Goal: Task Accomplishment & Management: Manage account settings

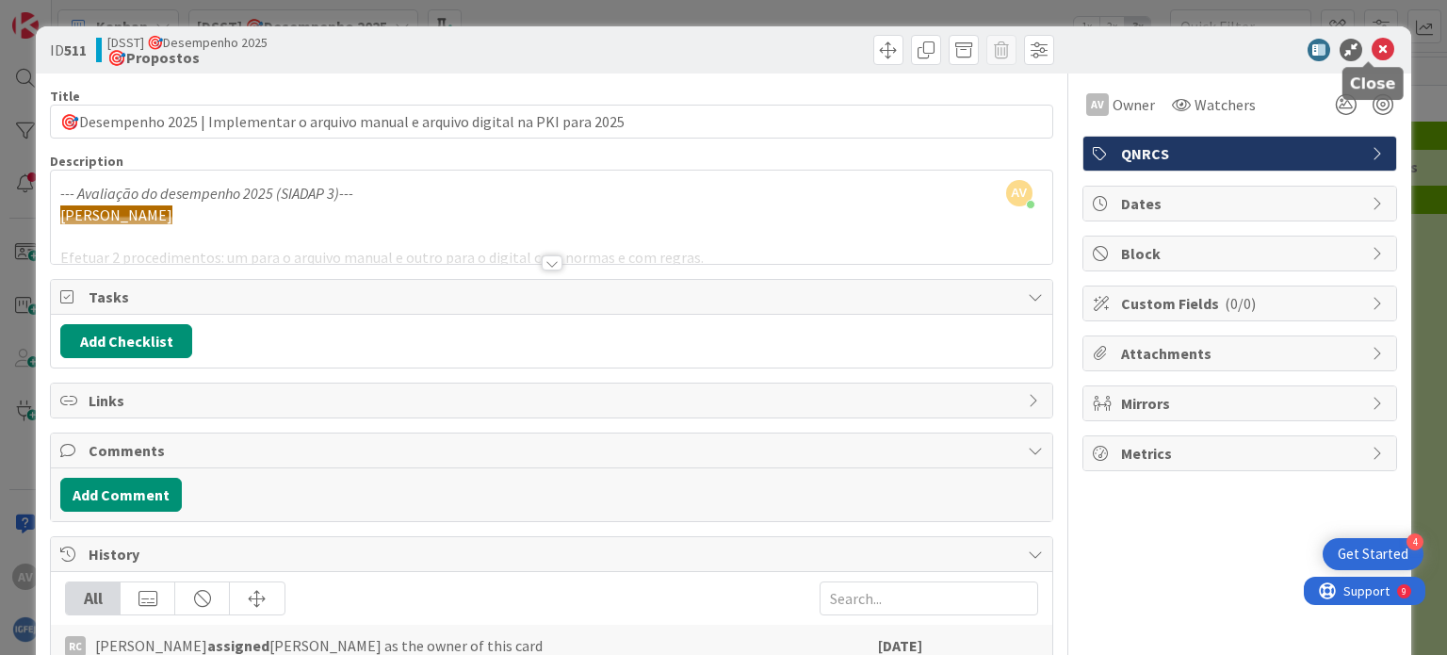
click at [1376, 47] on icon at bounding box center [1383, 50] width 23 height 23
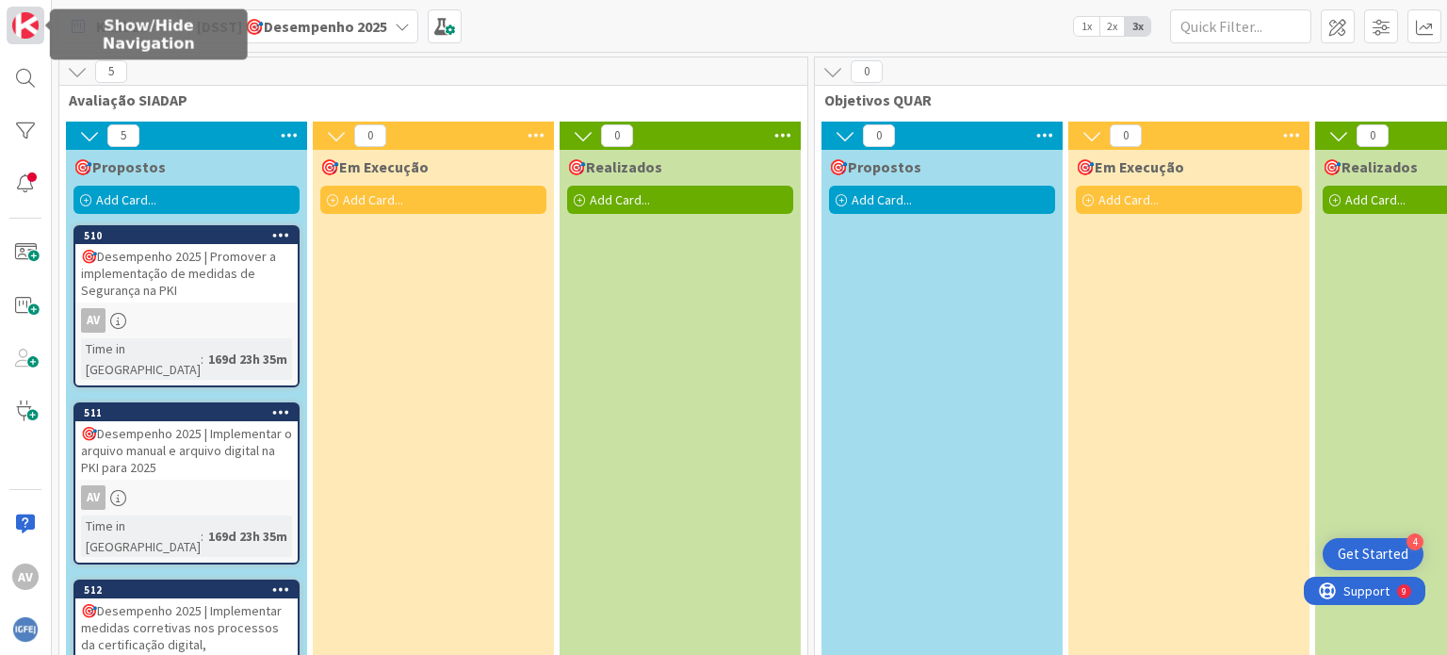
click at [21, 20] on img at bounding box center [25, 25] width 26 height 26
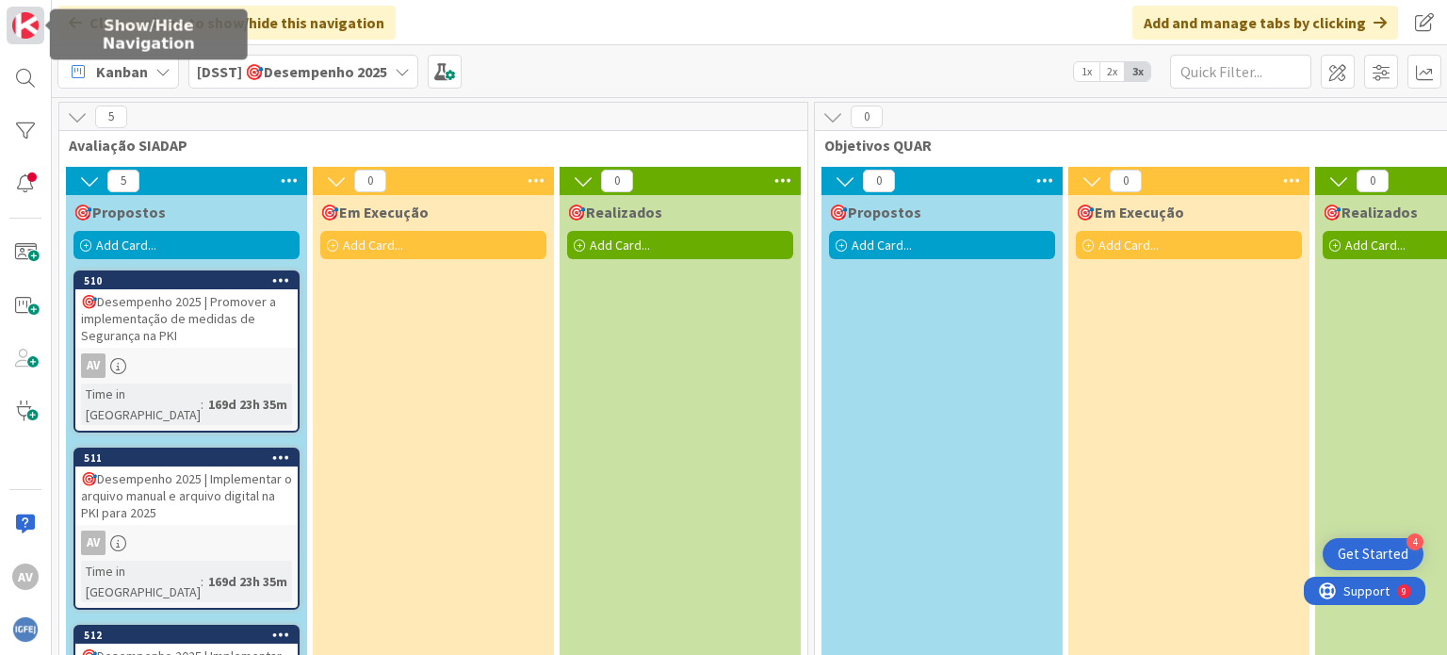
click at [21, 20] on img at bounding box center [25, 25] width 26 height 26
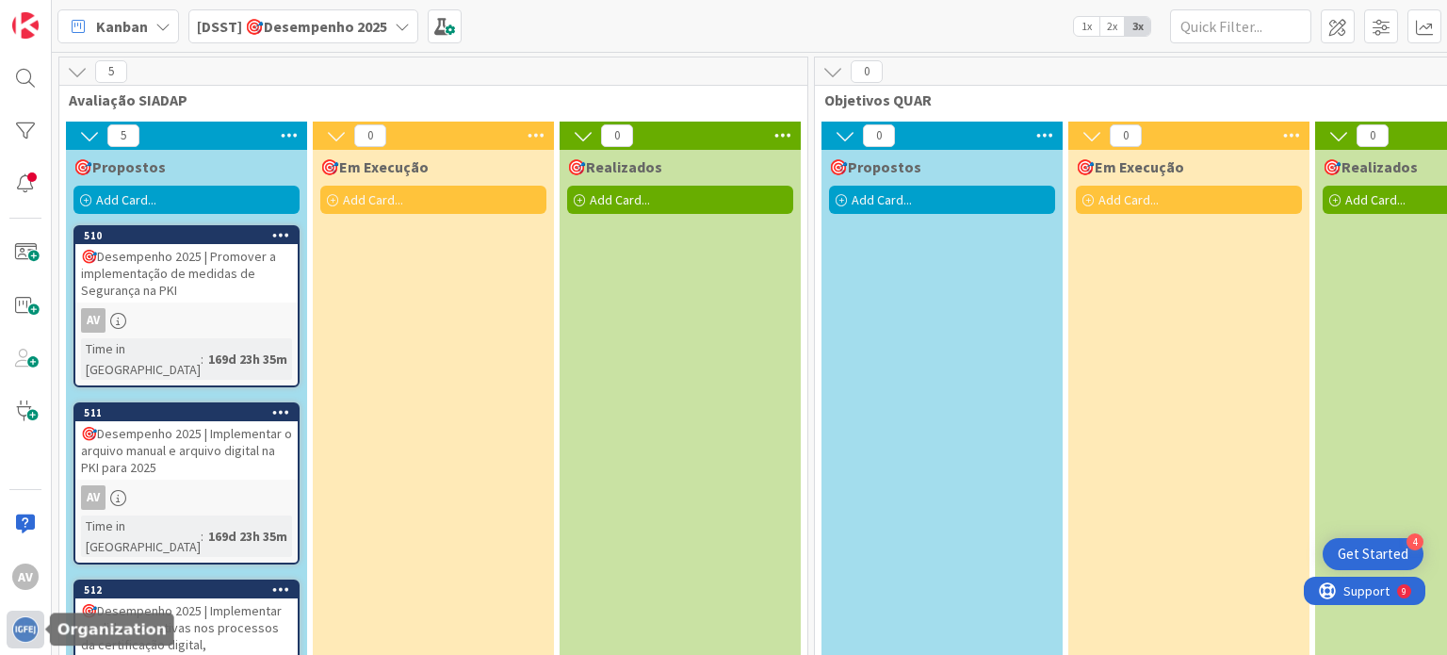
click at [23, 624] on img at bounding box center [25, 629] width 26 height 26
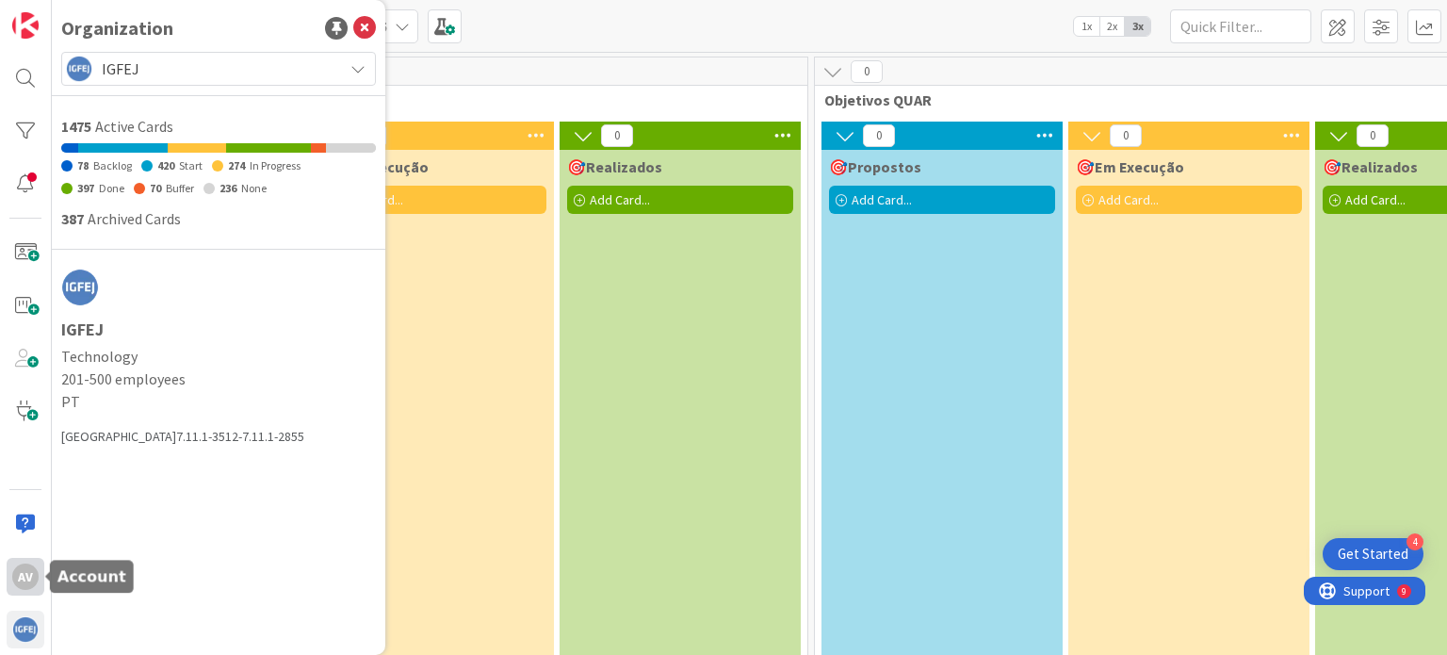
click at [26, 564] on div "AV" at bounding box center [25, 577] width 26 height 26
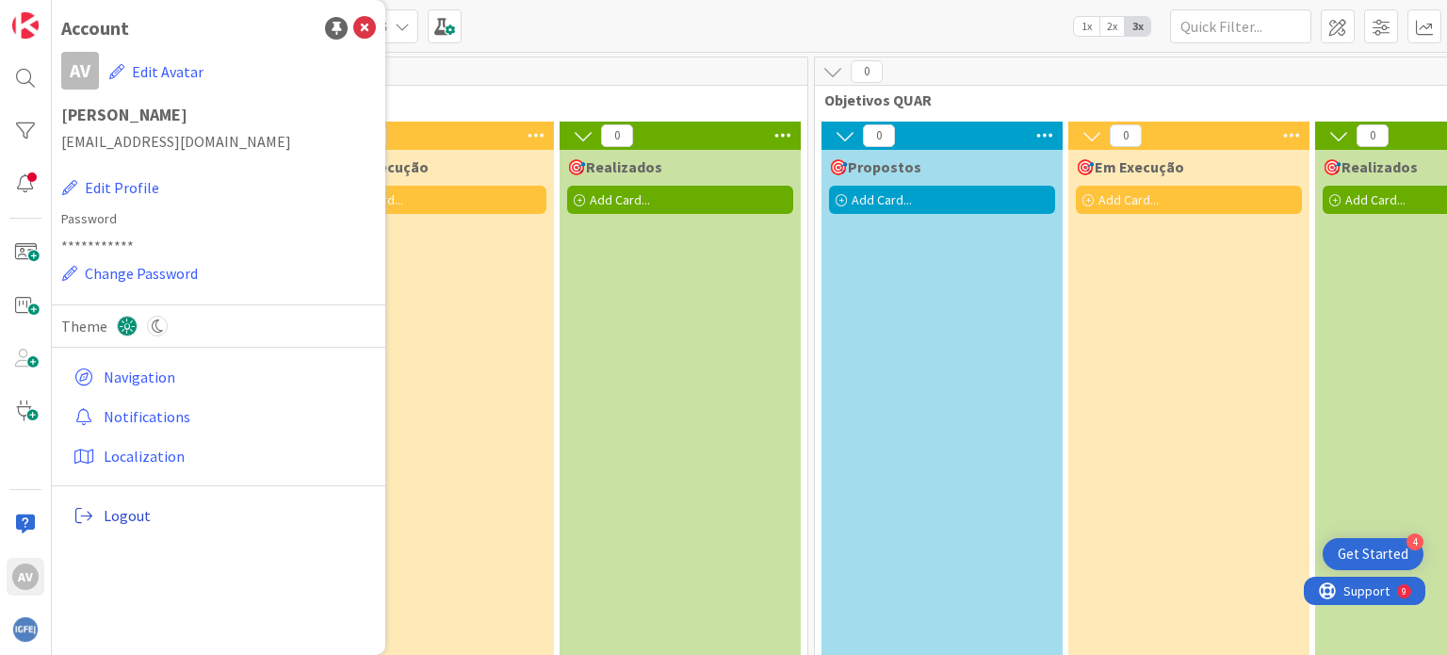
click at [119, 511] on span "Logout" at bounding box center [236, 515] width 265 height 23
